Goal: Task Accomplishment & Management: Use online tool/utility

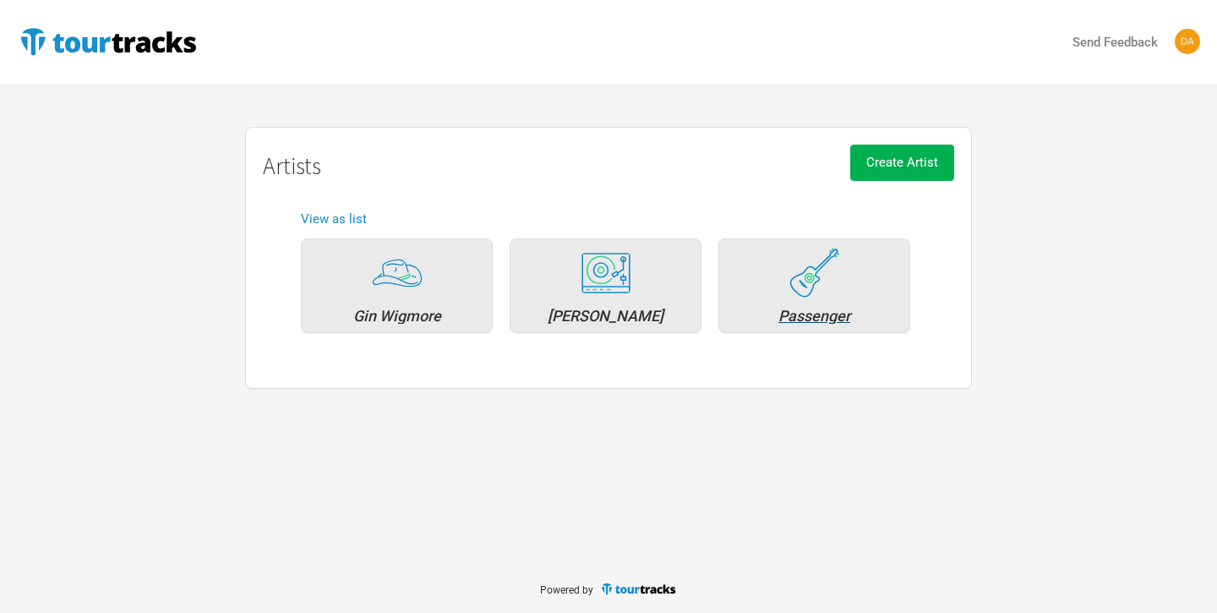
click at [778, 301] on div "Passenger" at bounding box center [814, 285] width 192 height 95
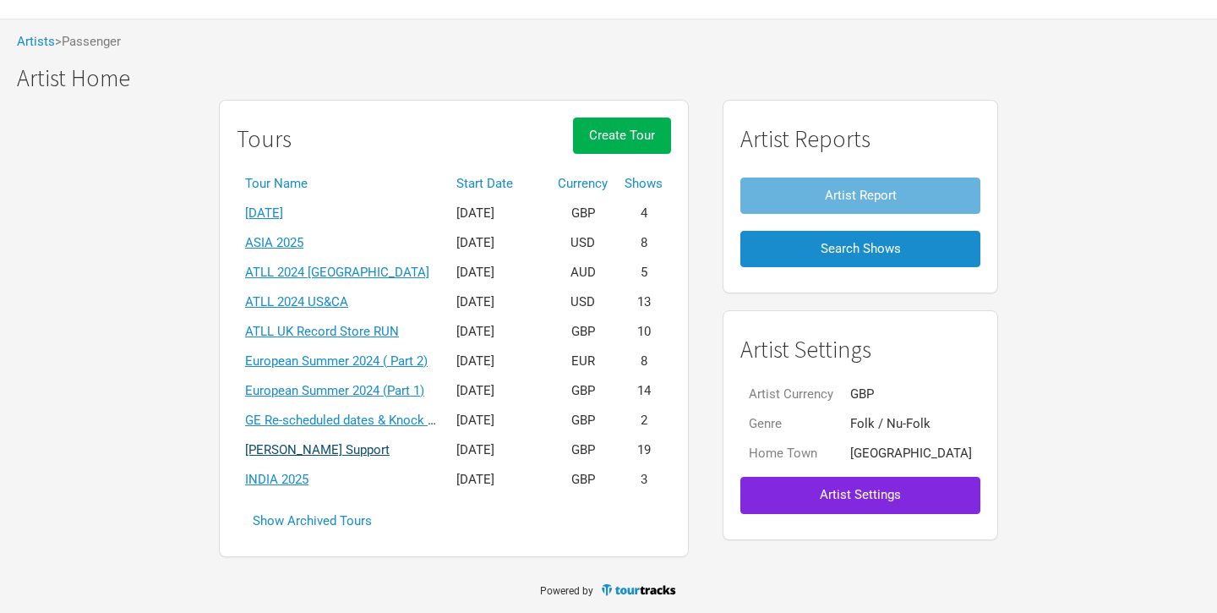
scroll to position [65, 0]
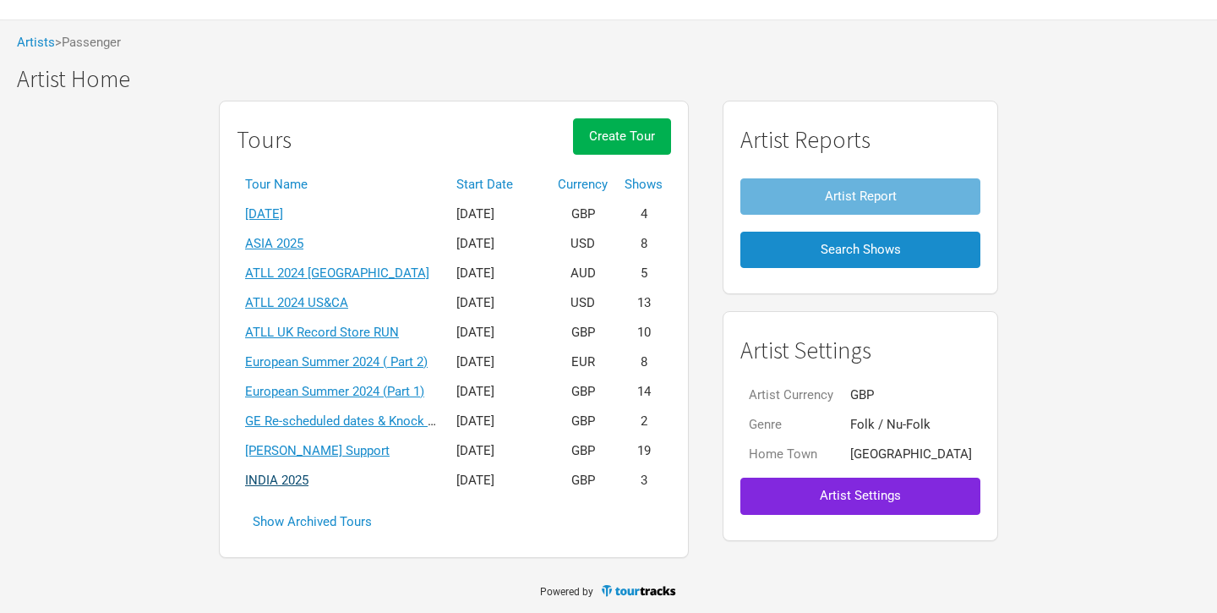
click at [300, 475] on link "INDIA 2025" at bounding box center [276, 479] width 63 height 15
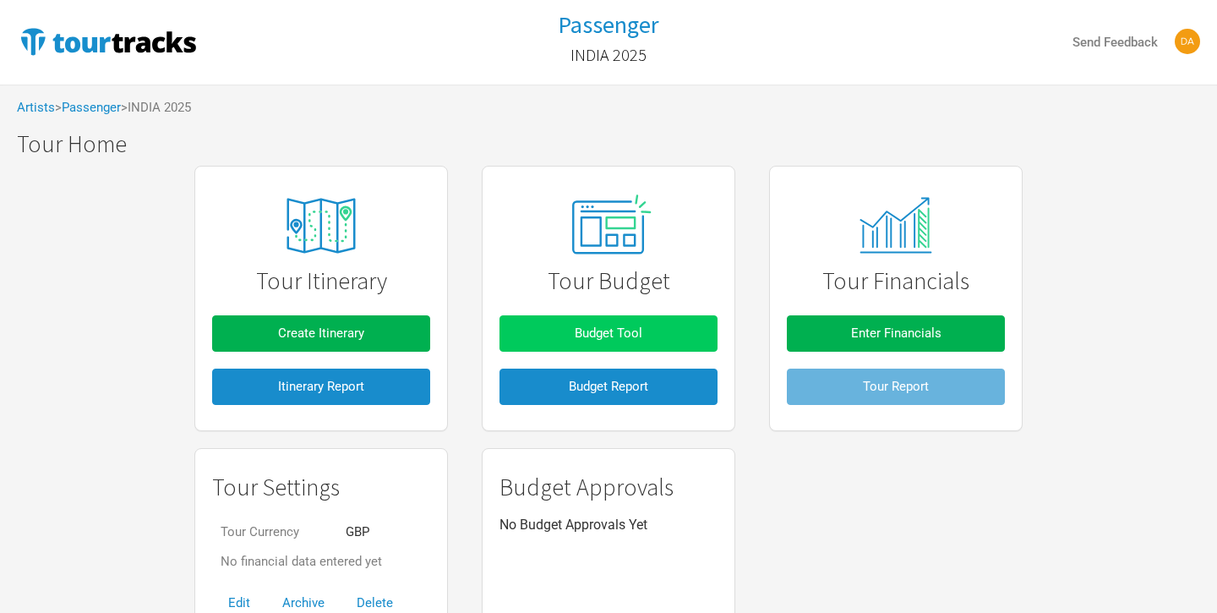
click at [576, 332] on span "Budget Tool" at bounding box center [609, 332] width 68 height 15
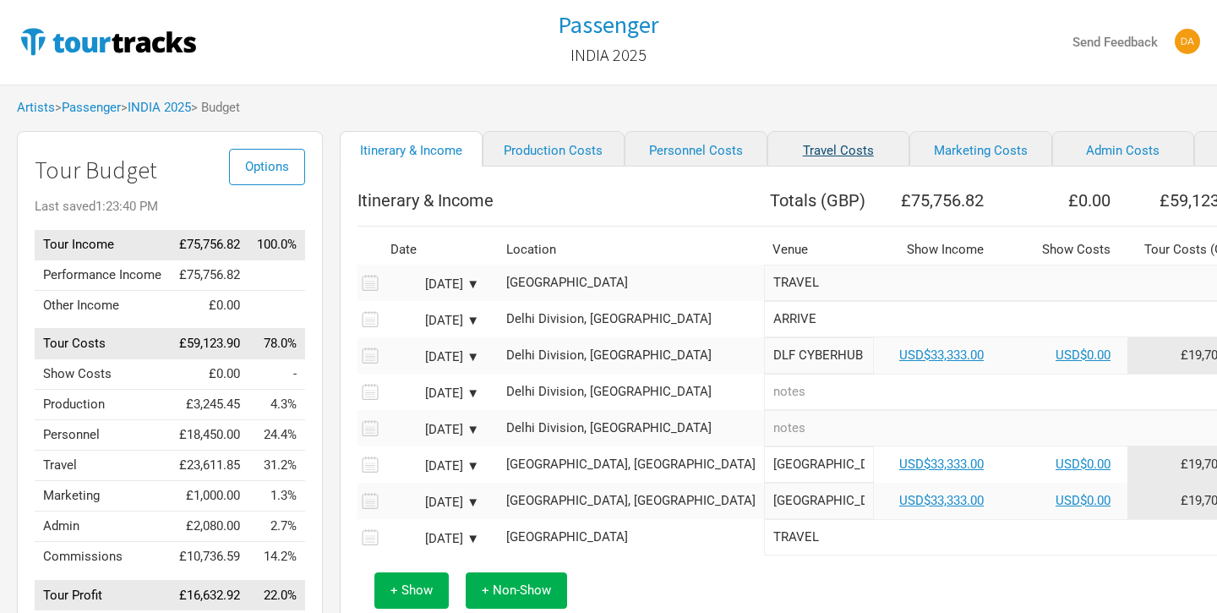
click at [767, 150] on link "Travel Costs" at bounding box center [838, 148] width 143 height 35
select select "GBP"
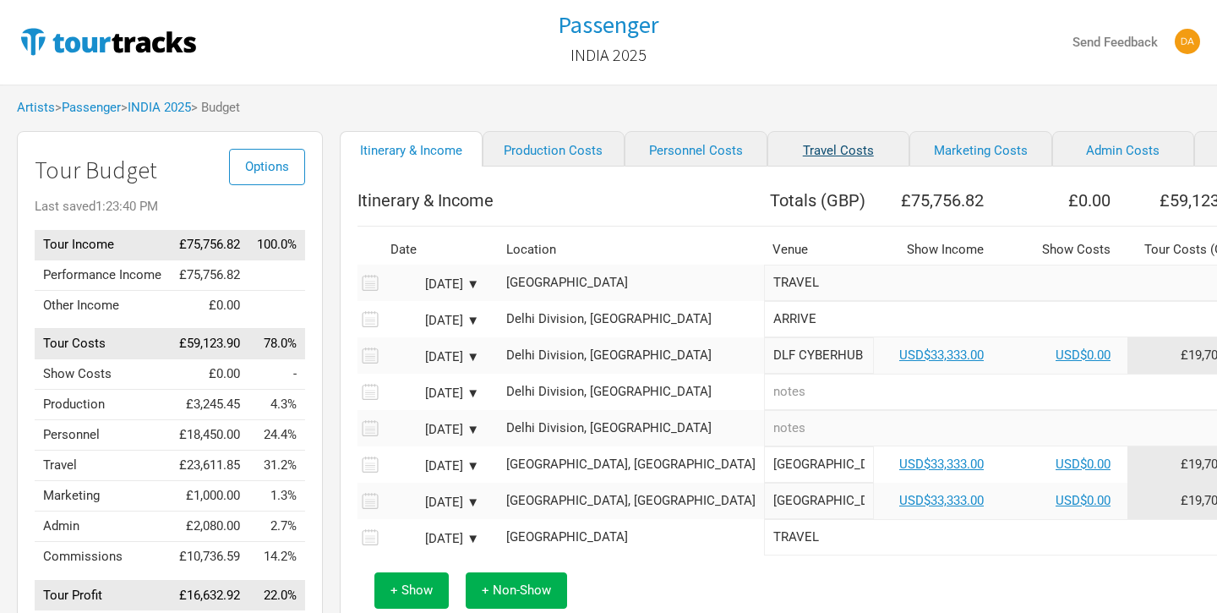
select select "GBP"
select select "Total Days"
select select "GBP"
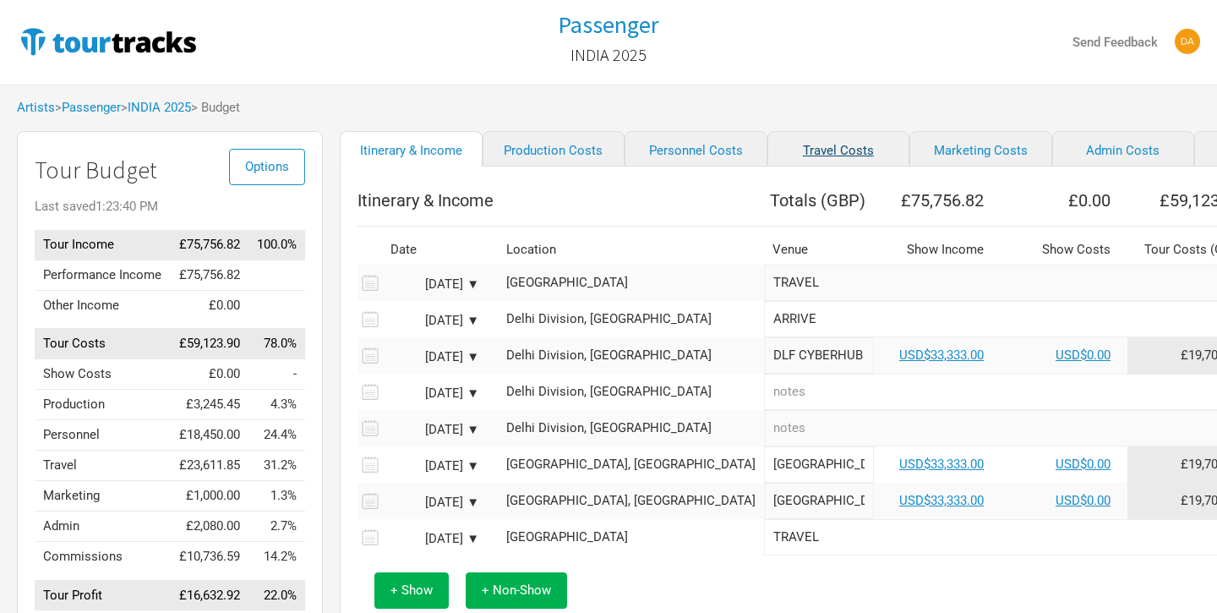
select select "GBP"
select select "EUR"
select select "GBP"
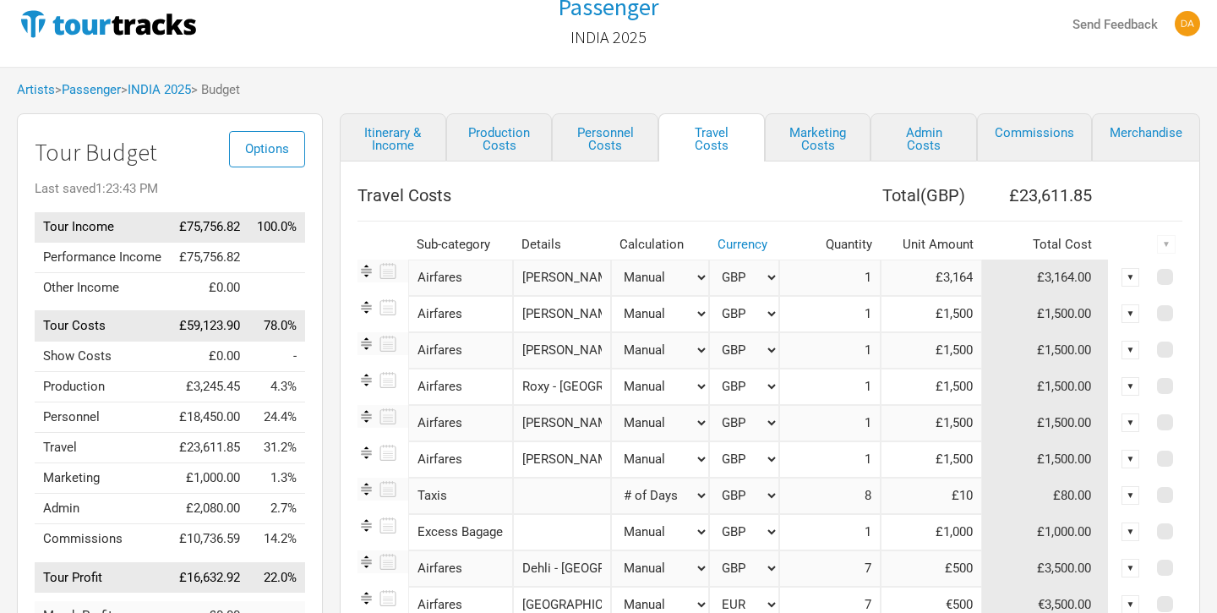
scroll to position [25, 0]
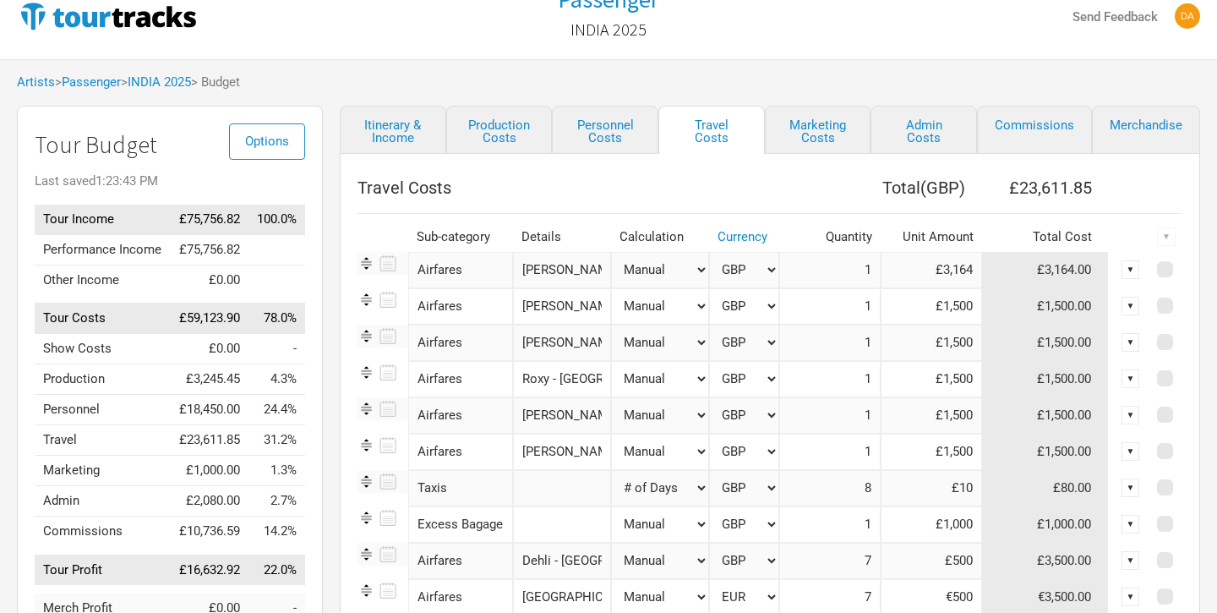
drag, startPoint x: 945, startPoint y: 306, endPoint x: 992, endPoint y: 306, distance: 47.3
click at [992, 306] on tr "Airfares 1 selection Jarrad - Perth to Dehli Manual # of Shows # of Show Days #…" at bounding box center [770, 306] width 825 height 36
type input "£2,702"
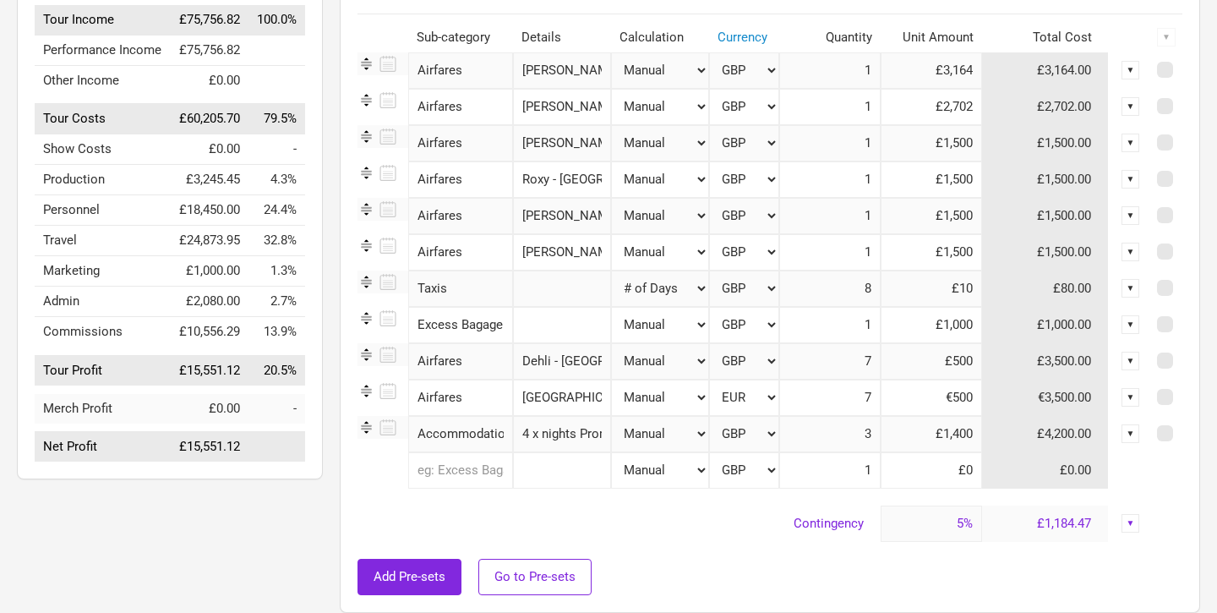
scroll to position [232, 0]
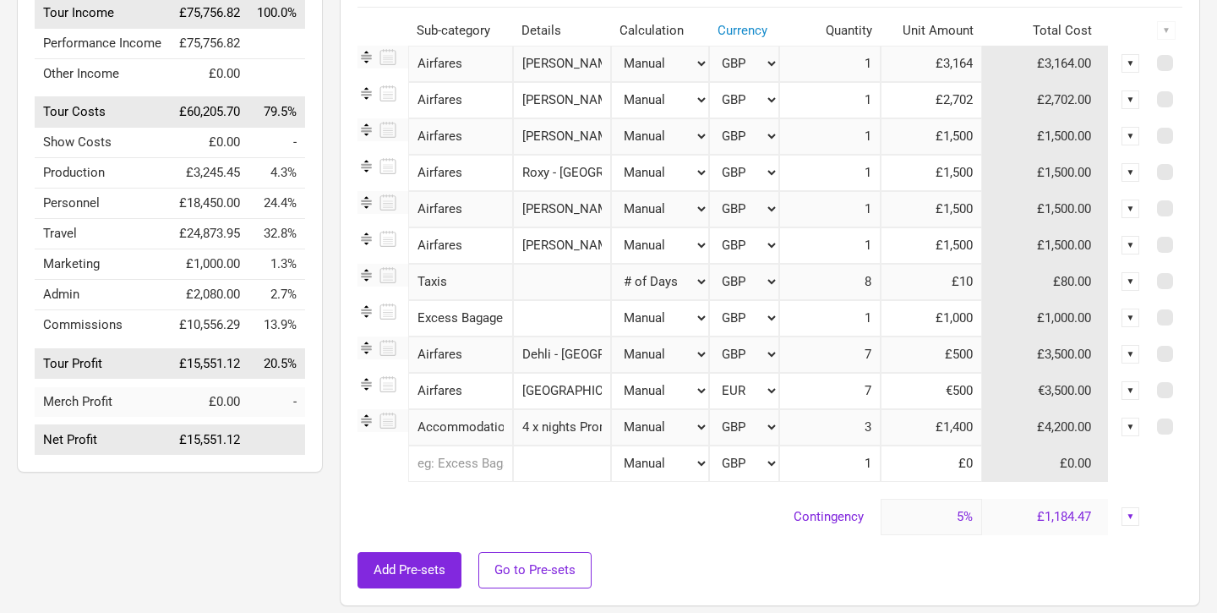
drag, startPoint x: 942, startPoint y: 135, endPoint x: 986, endPoint y: 134, distance: 43.1
click at [986, 134] on tr "Airfares 1 selection Chris H - London - Dehli Manual # of Shows # of Show Days …" at bounding box center [770, 136] width 825 height 36
type input "£2,794"
drag, startPoint x: 944, startPoint y: 208, endPoint x: 985, endPoint y: 208, distance: 40.6
click at [985, 208] on tr "Airfares 1 selection Chris v - London - Delhi Manual # of Shows # of Show Days …" at bounding box center [770, 209] width 825 height 36
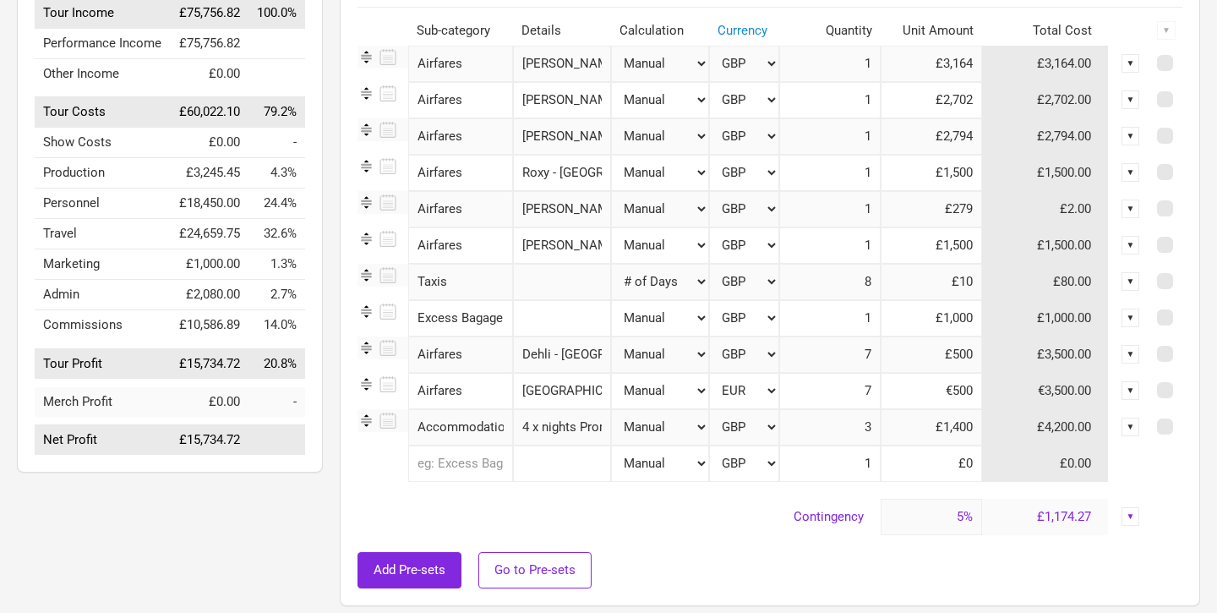
type input "£2,794"
drag, startPoint x: 942, startPoint y: 246, endPoint x: 983, endPoint y: 239, distance: 41.1
click at [983, 239] on tr "Airfares 1 selection Jonathan L - London - Dehli Manual # of Shows # of Show Da…" at bounding box center [770, 245] width 825 height 36
type input "£2,794"
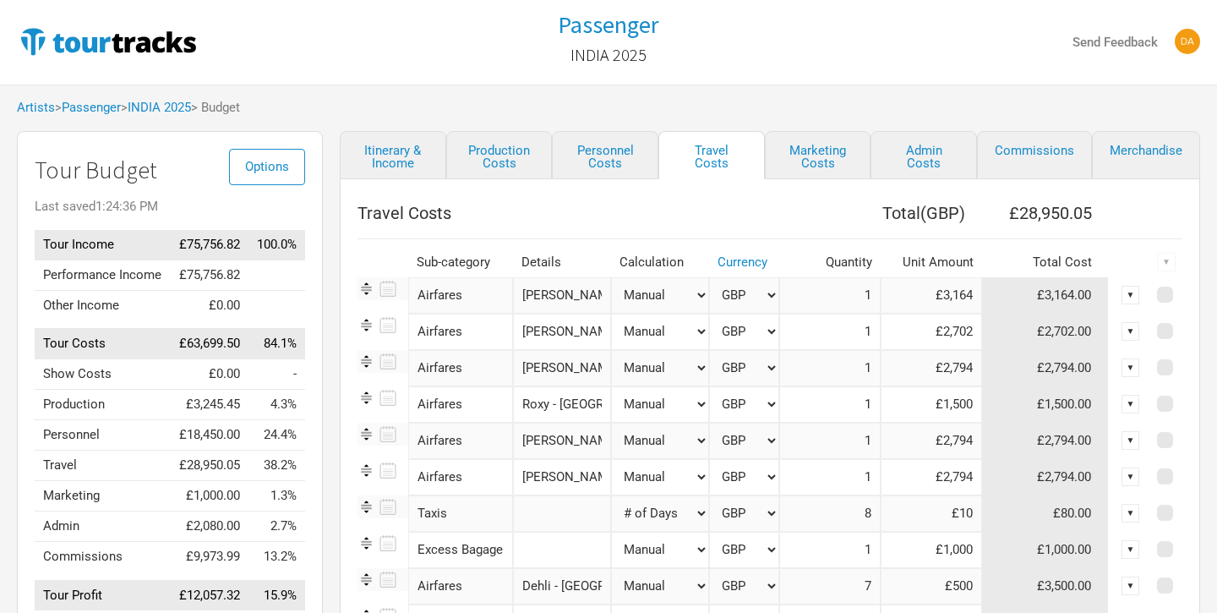
scroll to position [0, 0]
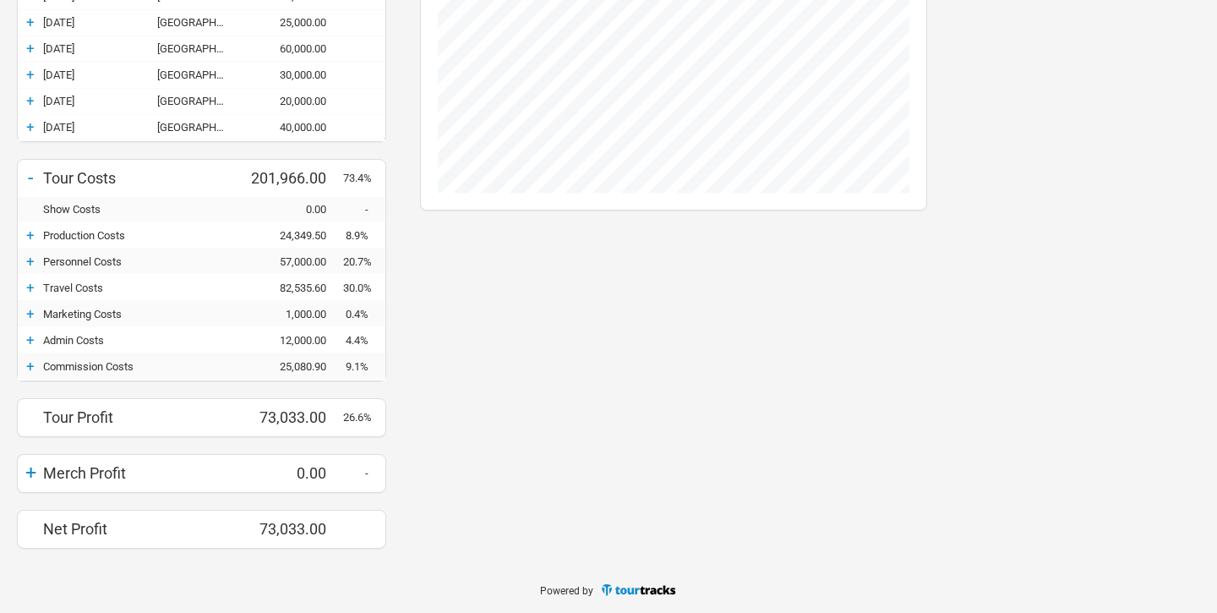
scroll to position [273, 0]
click at [27, 234] on div "+" at bounding box center [30, 235] width 25 height 17
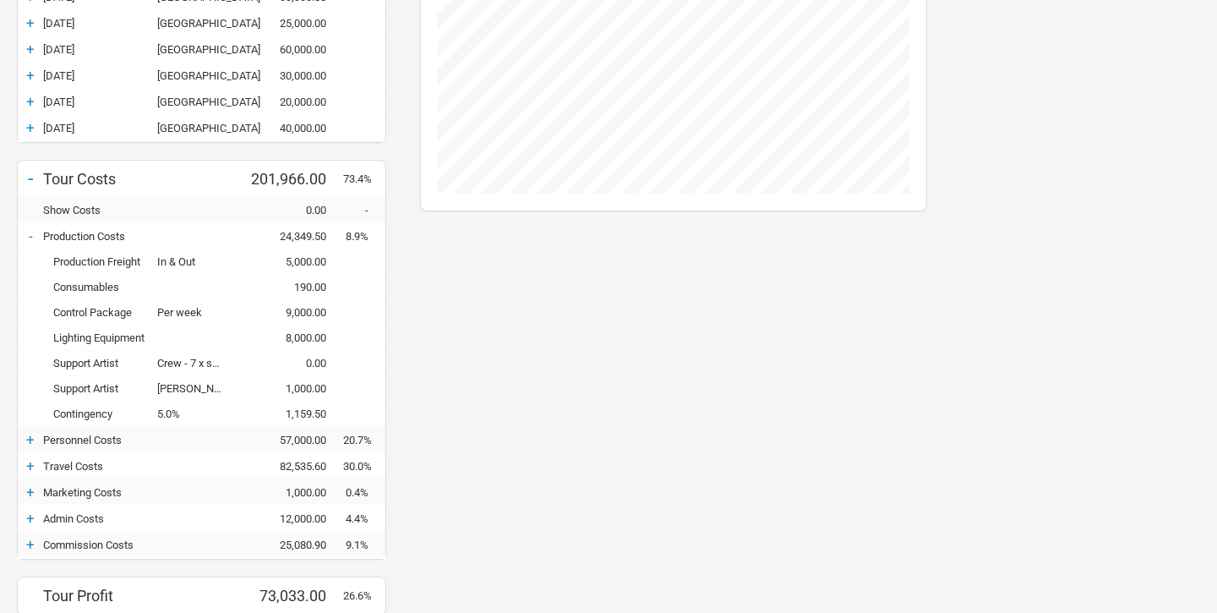
click at [30, 442] on div "+" at bounding box center [30, 439] width 25 height 17
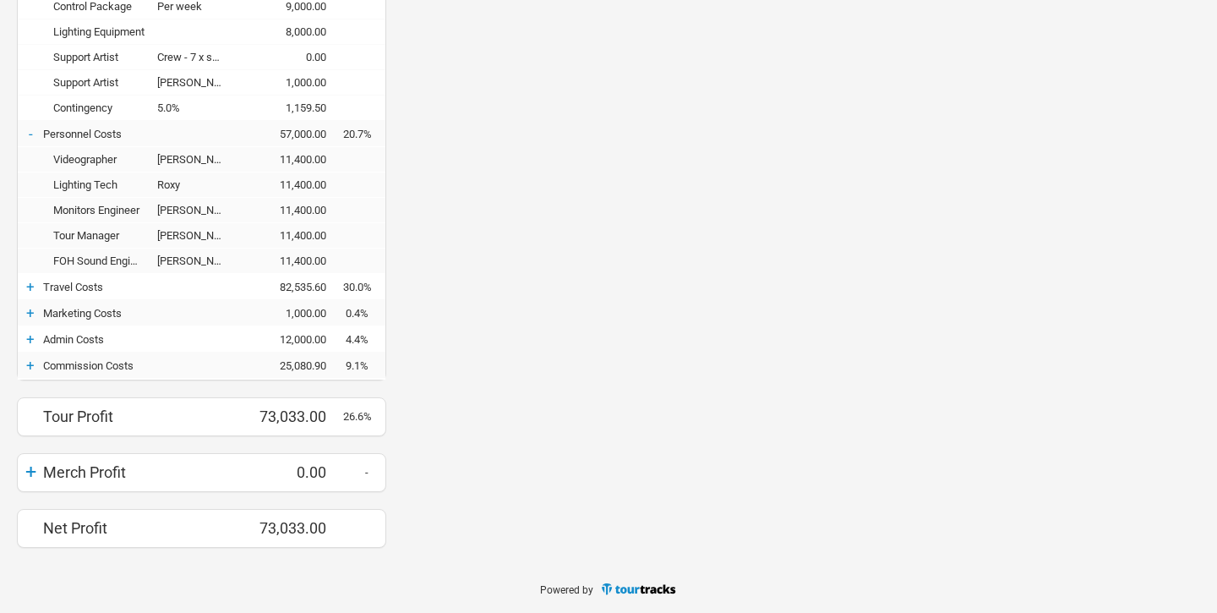
scroll to position [577, 0]
click at [27, 288] on div "+" at bounding box center [30, 288] width 25 height 17
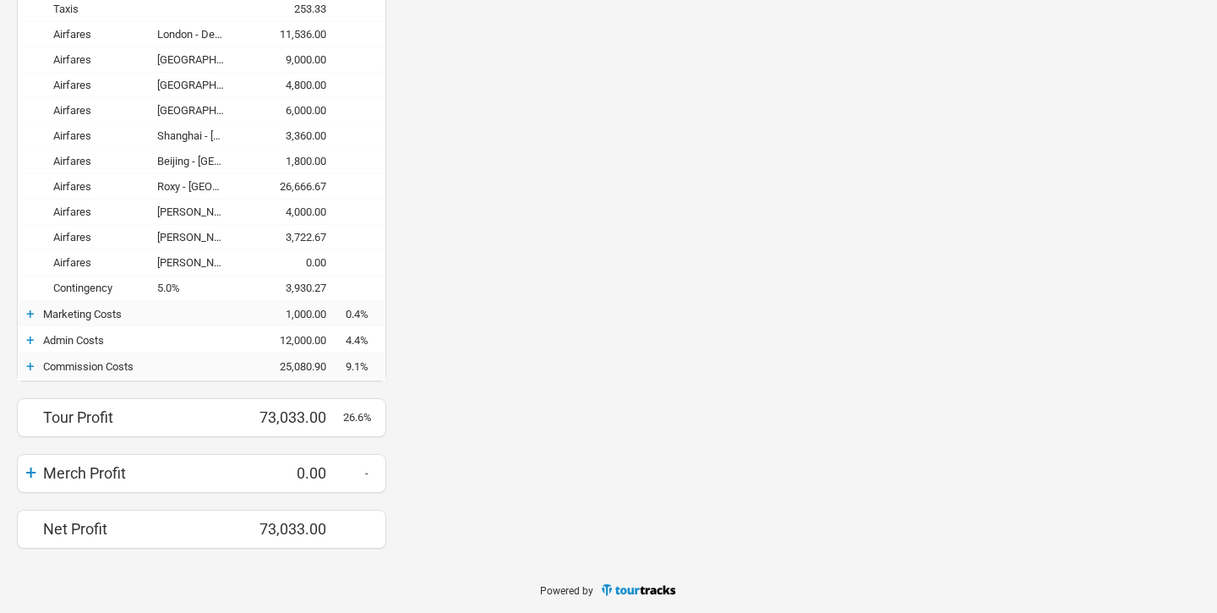
scroll to position [932, 0]
click at [33, 314] on div "+" at bounding box center [30, 314] width 25 height 17
click at [30, 339] on div "+" at bounding box center [30, 340] width 25 height 17
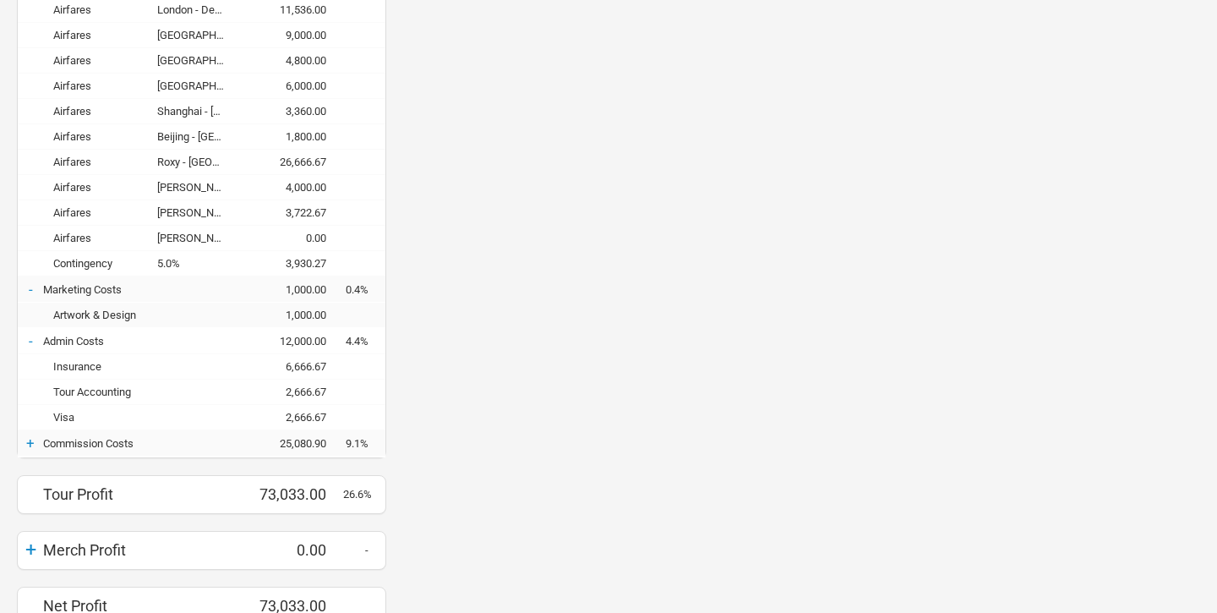
click at [31, 440] on div "+" at bounding box center [30, 442] width 25 height 17
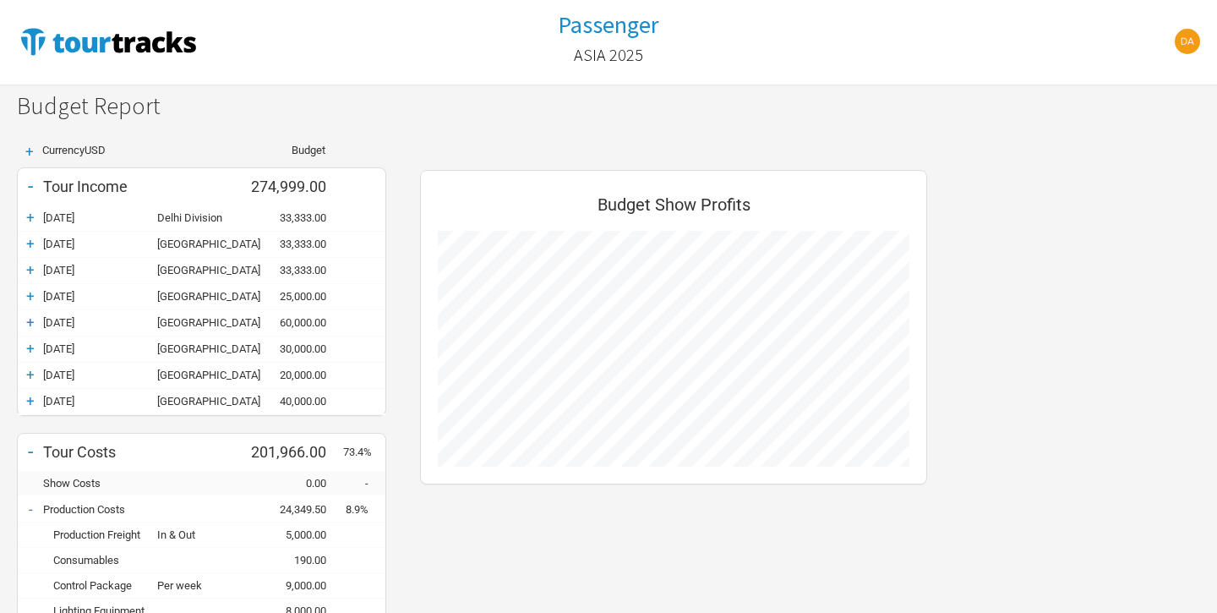
scroll to position [0, 0]
